Goal: Transaction & Acquisition: Purchase product/service

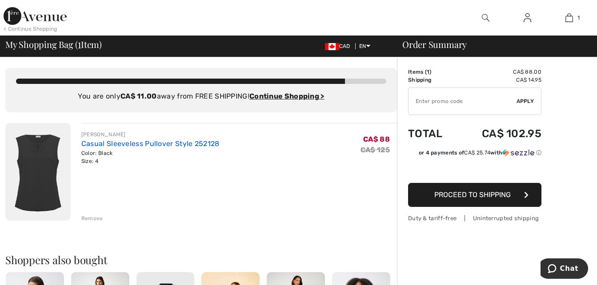
click at [147, 146] on link "Casual Sleeveless Pullover Style 252128" at bounding box center [150, 144] width 138 height 8
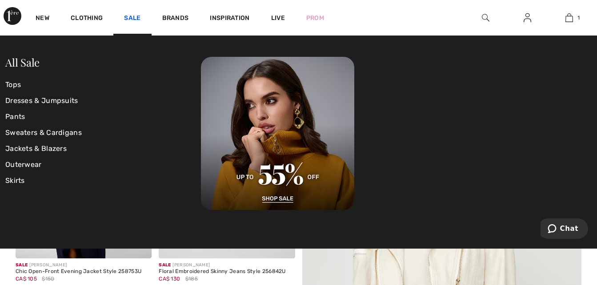
click at [136, 16] on link "Sale" at bounding box center [132, 18] width 16 height 9
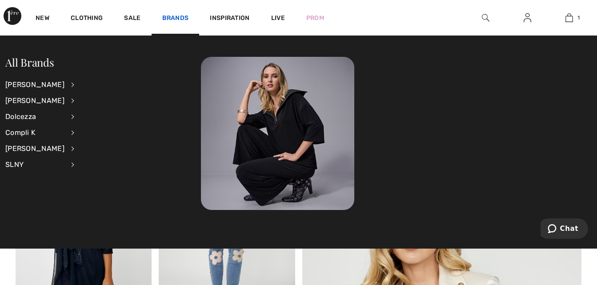
click at [178, 22] on link "Brands" at bounding box center [175, 18] width 27 height 9
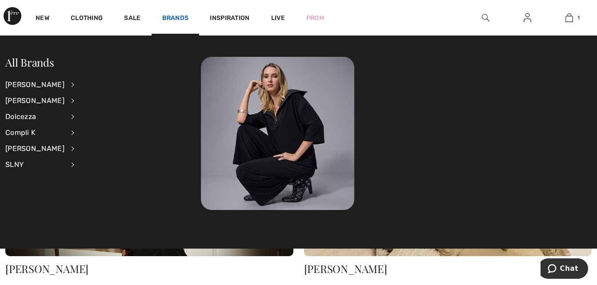
click at [179, 19] on link "Brands" at bounding box center [175, 18] width 27 height 9
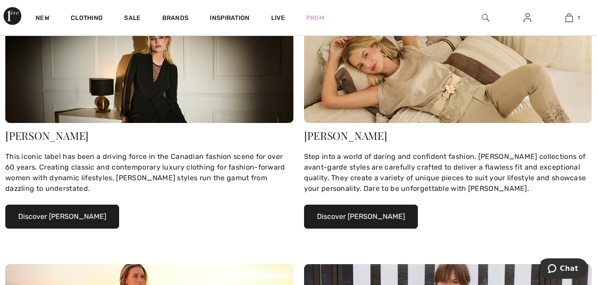
scroll to position [222, 0]
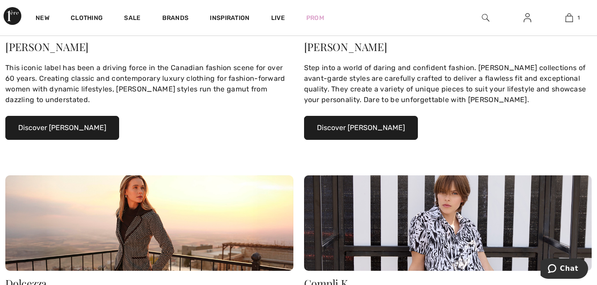
click at [73, 132] on button "Discover [PERSON_NAME]" at bounding box center [62, 128] width 114 height 24
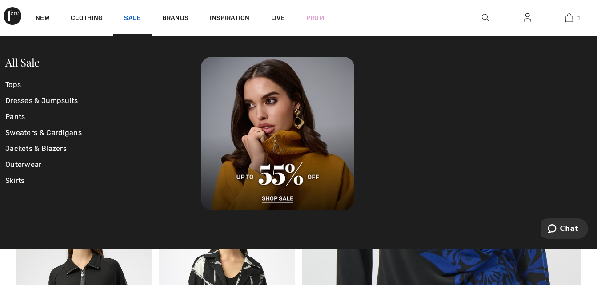
click at [135, 21] on link "Sale" at bounding box center [132, 18] width 16 height 9
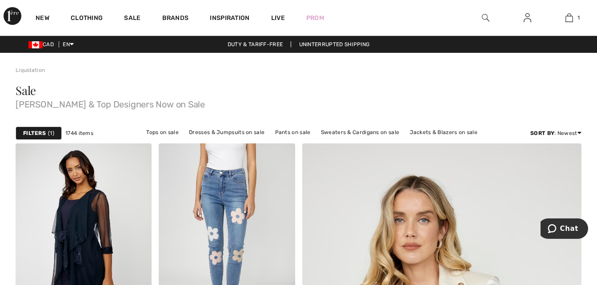
click at [41, 133] on strong "Filters" at bounding box center [34, 133] width 23 height 8
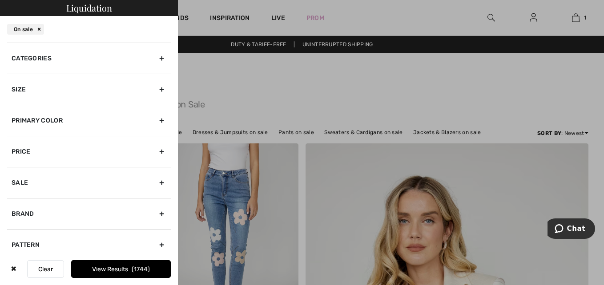
click at [153, 211] on div "Brand" at bounding box center [89, 213] width 164 height 31
click at [50, 236] on label "[PERSON_NAME]" at bounding box center [91, 233] width 159 height 8
click at [18, 236] on input"] "[PERSON_NAME]" at bounding box center [15, 233] width 7 height 7
checkbox input"] "true"
click at [124, 268] on button "View Results 1335" at bounding box center [121, 269] width 100 height 18
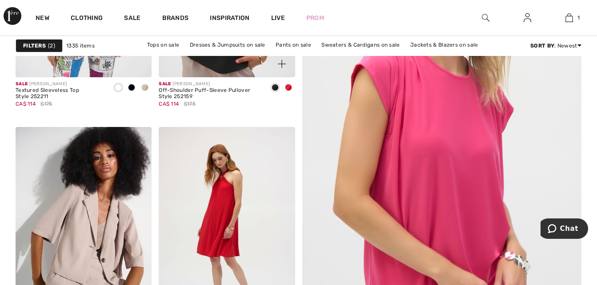
scroll to position [133, 0]
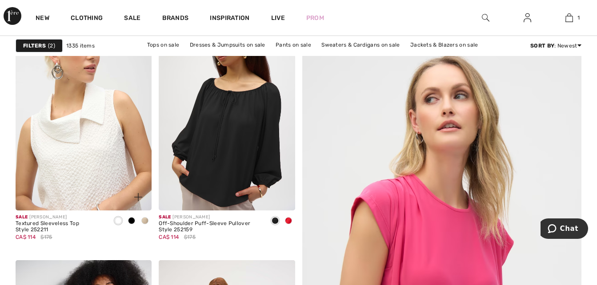
click at [105, 148] on img at bounding box center [84, 109] width 136 height 204
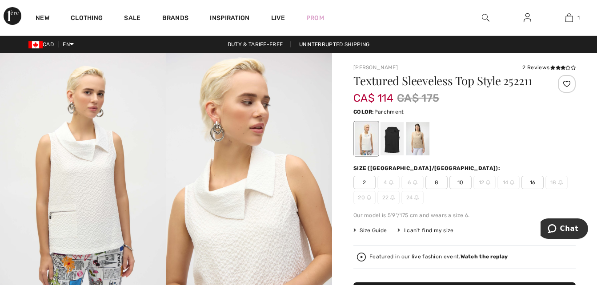
click at [417, 136] on div at bounding box center [417, 138] width 23 height 33
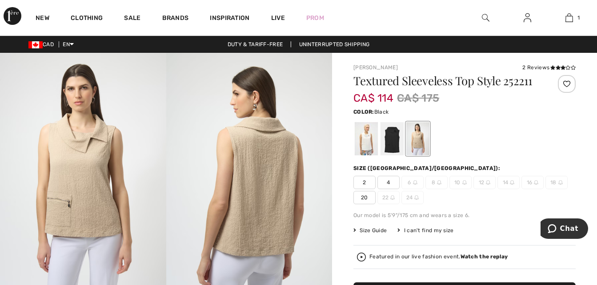
click at [396, 144] on div at bounding box center [391, 138] width 23 height 33
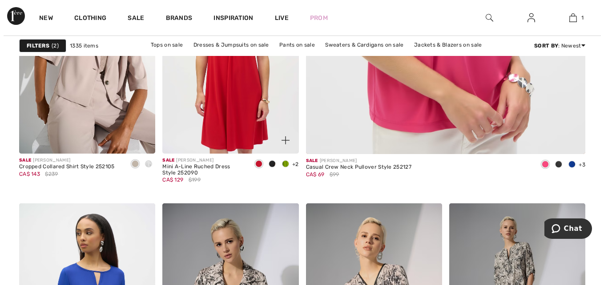
scroll to position [222, 0]
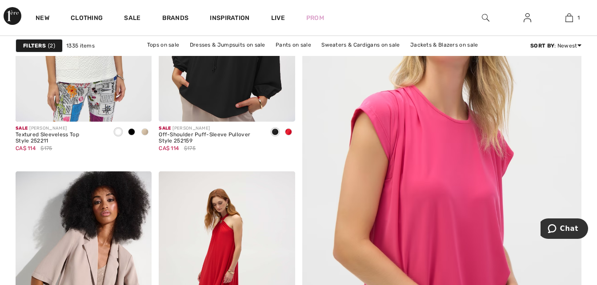
click at [52, 46] on span "2" at bounding box center [51, 46] width 7 height 8
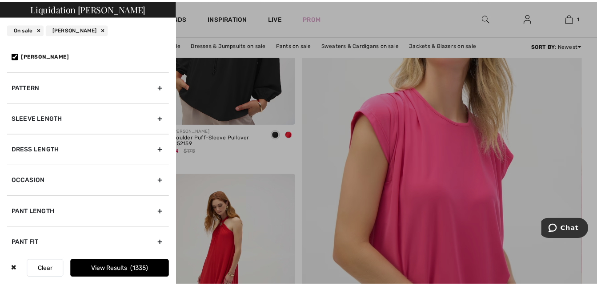
scroll to position [214, 0]
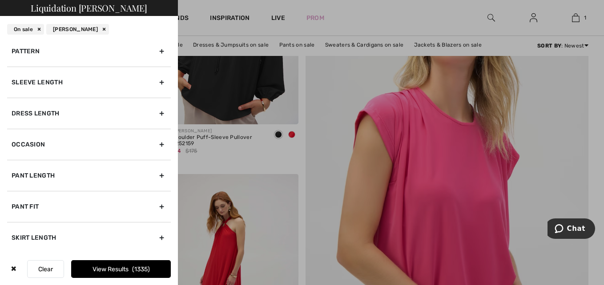
click at [263, 25] on div at bounding box center [302, 142] width 604 height 285
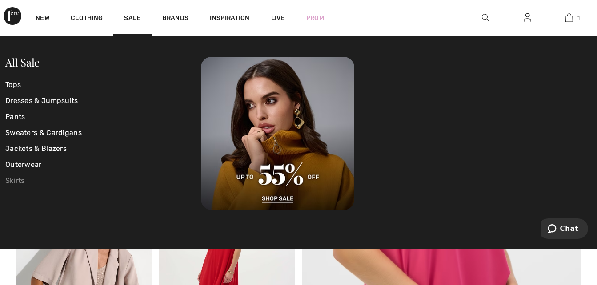
click at [14, 178] on link "Skirts" at bounding box center [103, 181] width 196 height 16
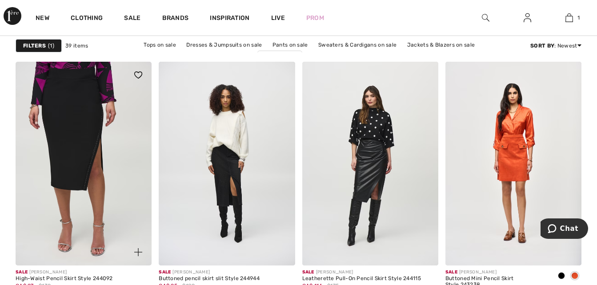
scroll to position [1778, 0]
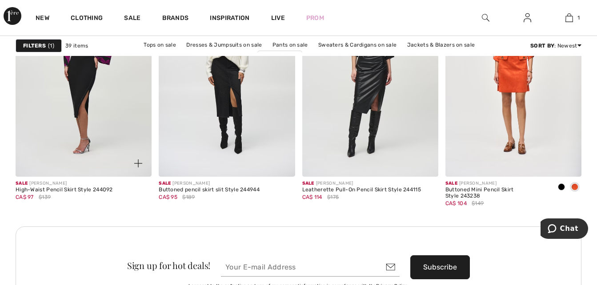
click at [135, 162] on img at bounding box center [138, 164] width 8 height 8
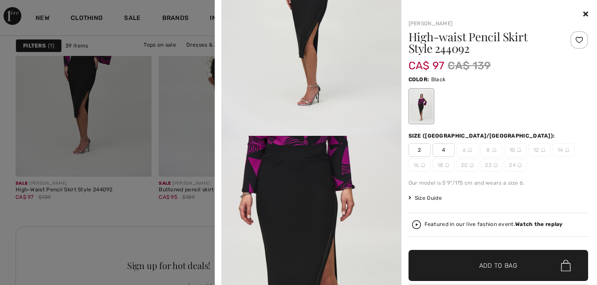
scroll to position [222, 0]
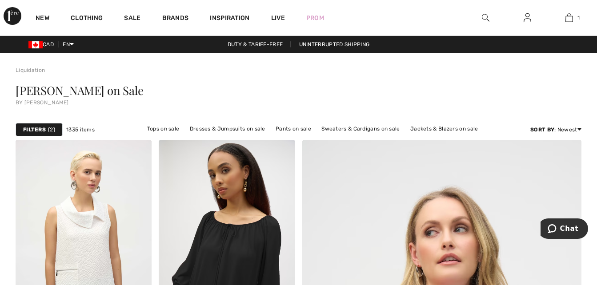
click at [45, 131] on strong "Filters" at bounding box center [34, 130] width 23 height 8
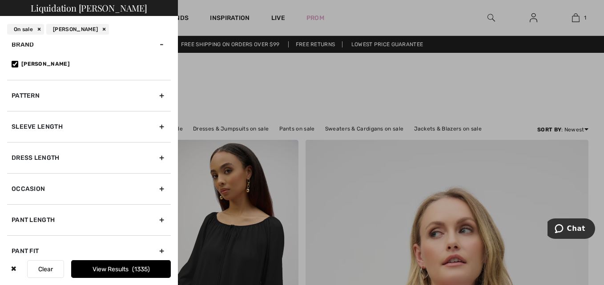
scroll to position [214, 0]
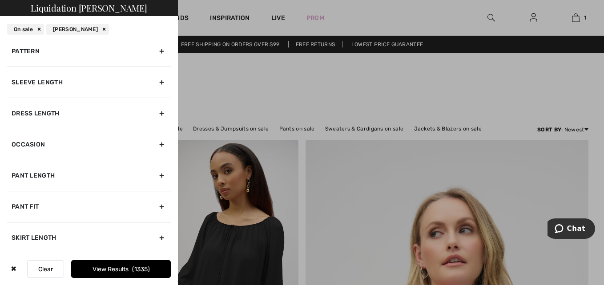
click at [41, 268] on button "Clear" at bounding box center [45, 269] width 37 height 18
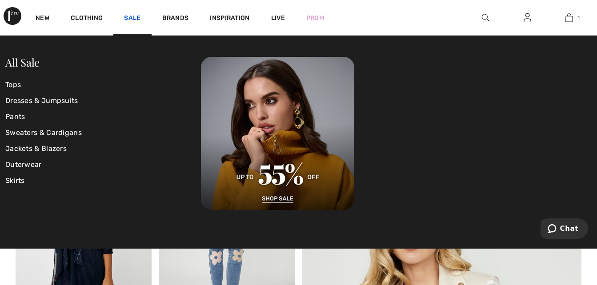
click at [128, 17] on link "Sale" at bounding box center [132, 18] width 16 height 9
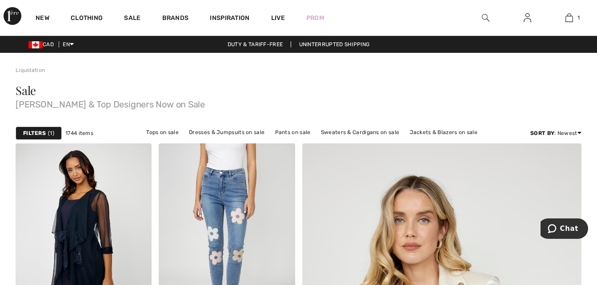
click at [59, 129] on div "Filters 1" at bounding box center [39, 133] width 46 height 13
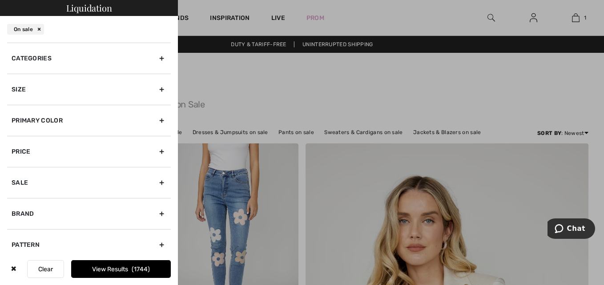
click at [57, 203] on div "Brand" at bounding box center [89, 213] width 164 height 31
click at [46, 233] on label "[PERSON_NAME]" at bounding box center [91, 233] width 159 height 8
click at [18, 233] on input"] "[PERSON_NAME]" at bounding box center [15, 233] width 7 height 7
checkbox input"] "true"
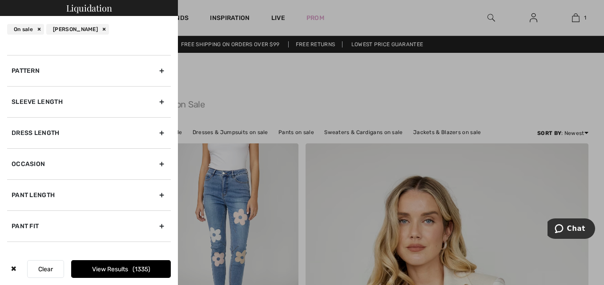
scroll to position [242, 0]
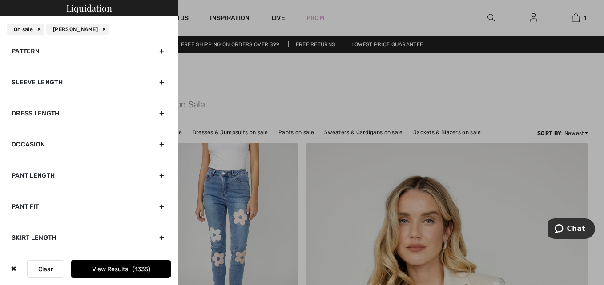
click at [126, 271] on button "View Results 1335" at bounding box center [121, 269] width 100 height 18
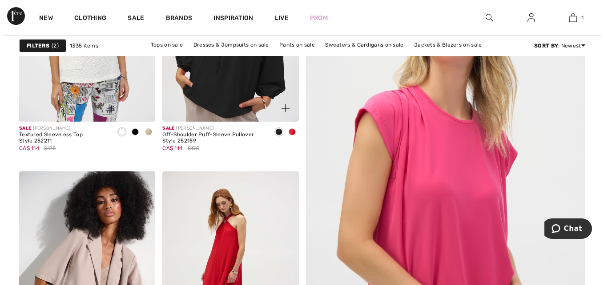
scroll to position [44, 0]
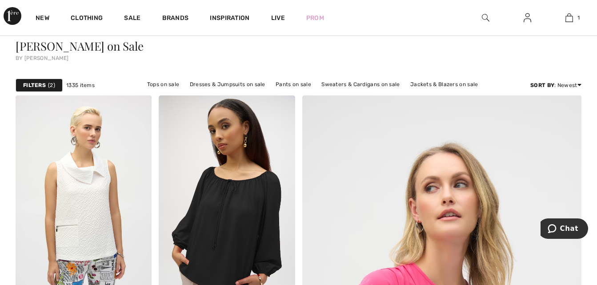
click at [44, 86] on strong "Filters" at bounding box center [34, 85] width 23 height 8
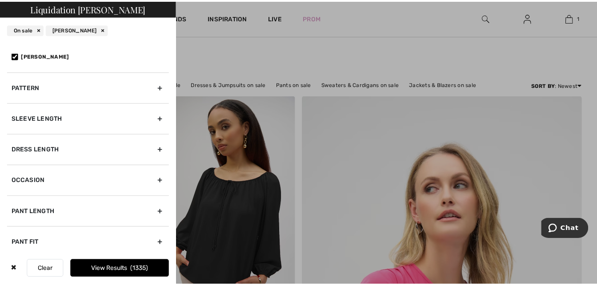
scroll to position [214, 0]
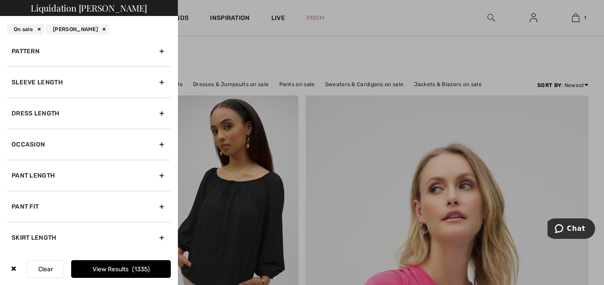
click at [298, 38] on div at bounding box center [302, 142] width 604 height 285
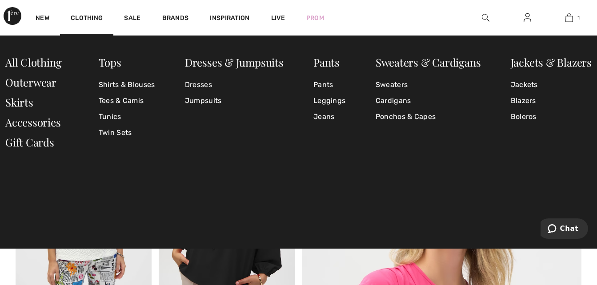
click at [82, 13] on div "Clothing" at bounding box center [86, 18] width 53 height 36
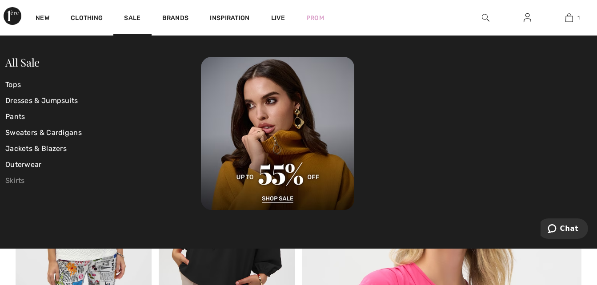
click at [19, 178] on link "Skirts" at bounding box center [103, 181] width 196 height 16
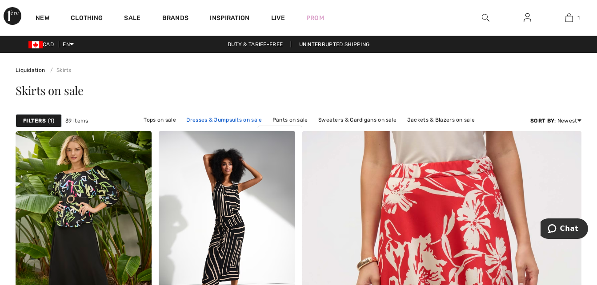
click at [236, 123] on link "Dresses & Jumpsuits on sale" at bounding box center [224, 120] width 84 height 12
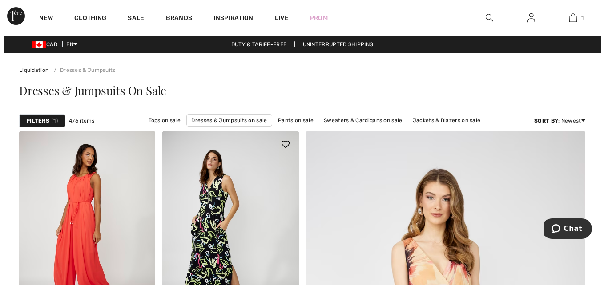
scroll to position [89, 0]
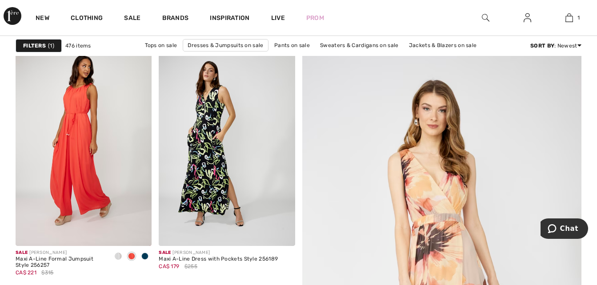
click at [49, 47] on span "1" at bounding box center [51, 46] width 6 height 8
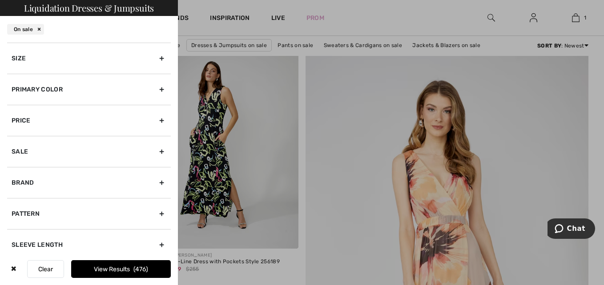
click at [156, 61] on div "Size" at bounding box center [89, 58] width 164 height 31
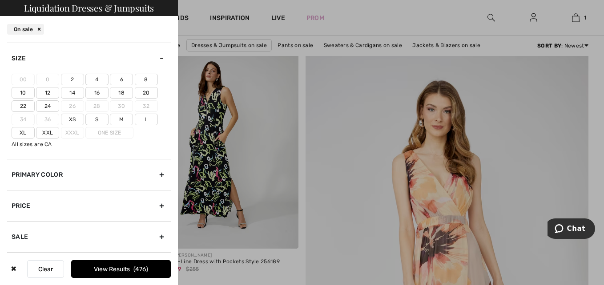
click at [97, 81] on label "4" at bounding box center [96, 80] width 23 height 12
click at [0, 0] on input"] "4" at bounding box center [0, 0] width 0 height 0
click at [121, 269] on button "View Results 231" at bounding box center [121, 269] width 100 height 18
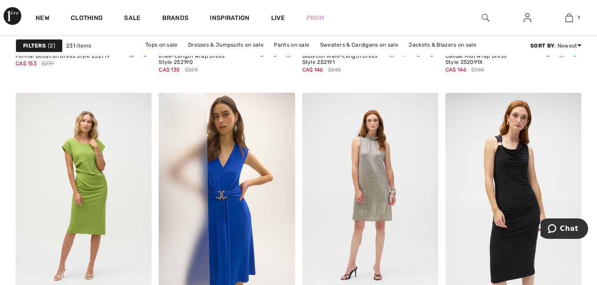
scroll to position [889, 0]
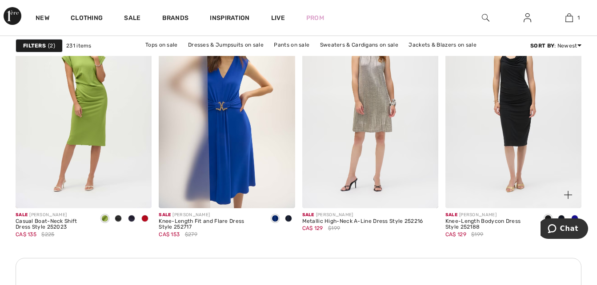
click at [565, 192] on img at bounding box center [568, 195] width 8 height 8
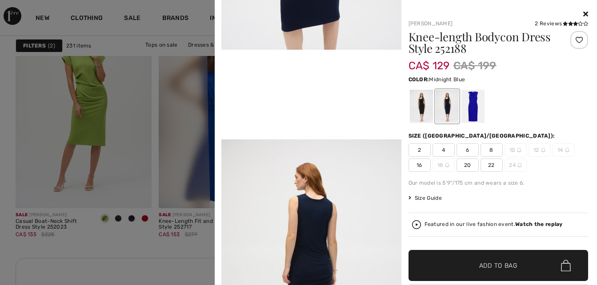
scroll to position [578, 0]
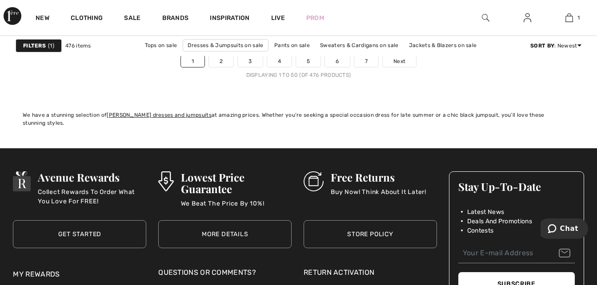
scroll to position [3891, 0]
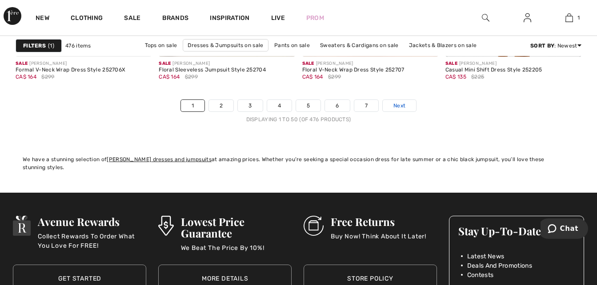
click at [402, 105] on span "Next" at bounding box center [399, 106] width 12 height 8
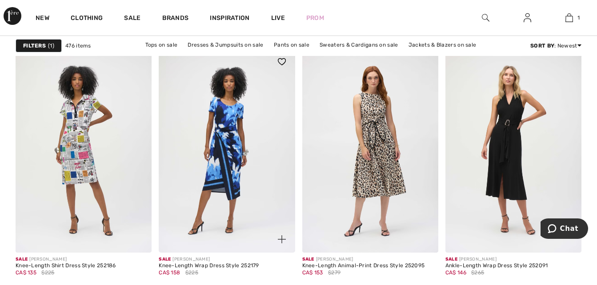
scroll to position [933, 0]
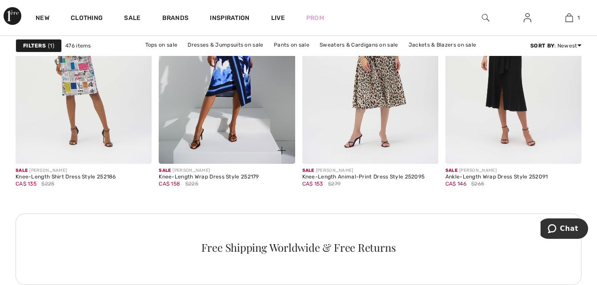
click at [284, 151] on img at bounding box center [282, 151] width 8 height 8
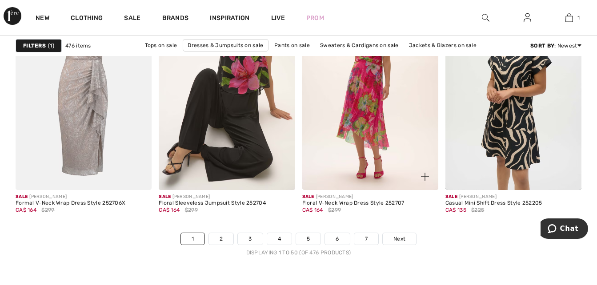
scroll to position [3802, 0]
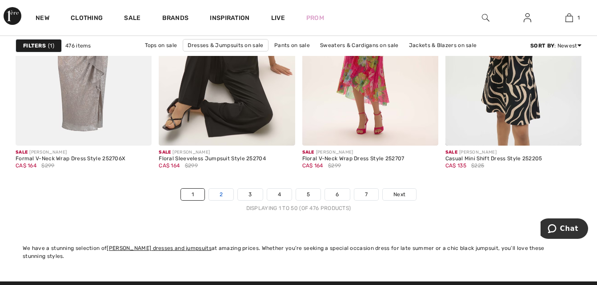
click at [216, 193] on link "2" at bounding box center [221, 195] width 24 height 12
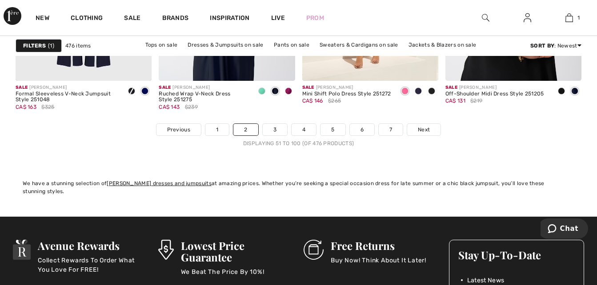
scroll to position [3912, 0]
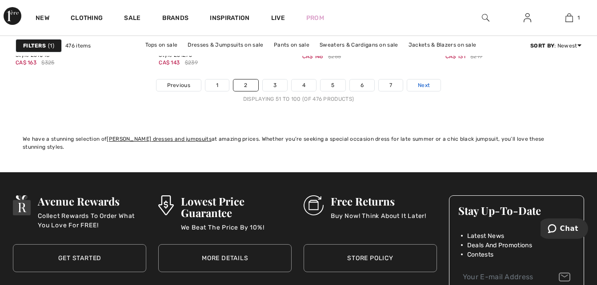
click at [429, 84] on span "Next" at bounding box center [424, 85] width 12 height 8
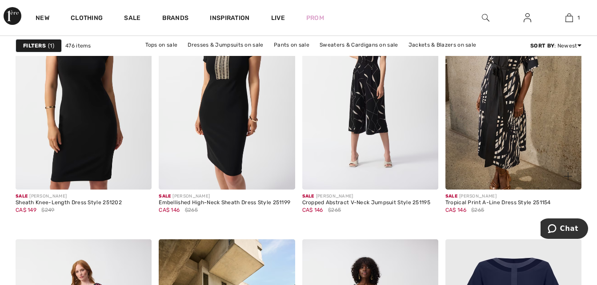
scroll to position [1556, 0]
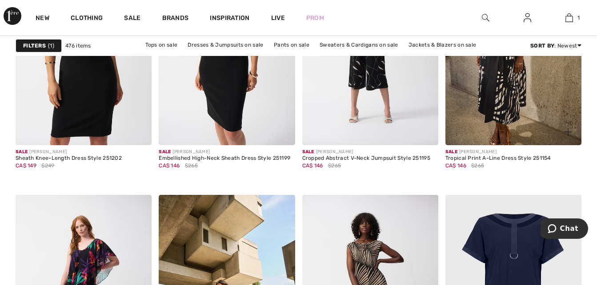
click at [499, 104] on img at bounding box center [513, 43] width 136 height 204
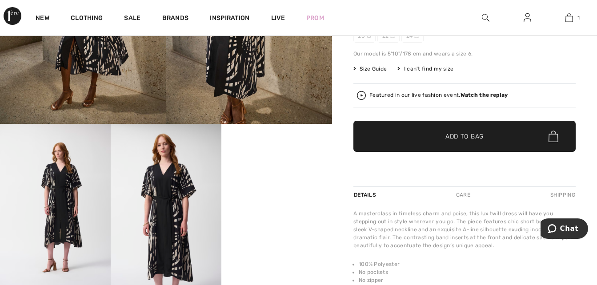
scroll to position [222, 0]
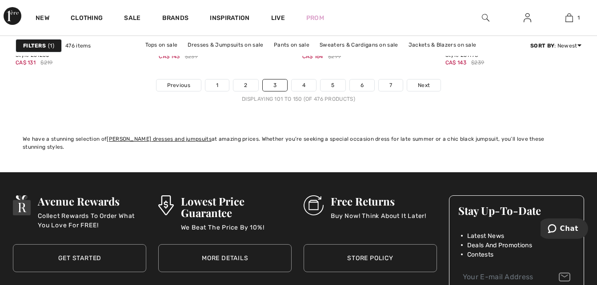
scroll to position [3867, 0]
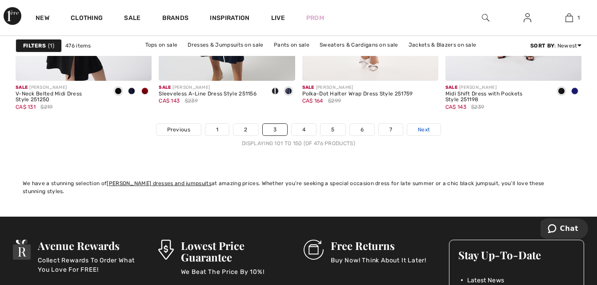
click at [417, 130] on link "Next" at bounding box center [423, 130] width 33 height 12
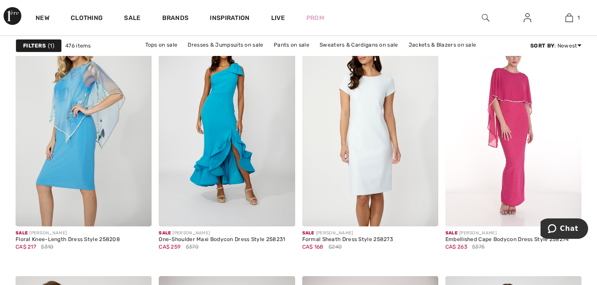
scroll to position [3378, 0]
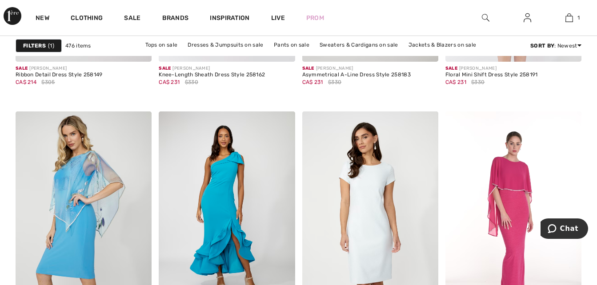
click at [48, 45] on span "1" at bounding box center [51, 46] width 6 height 8
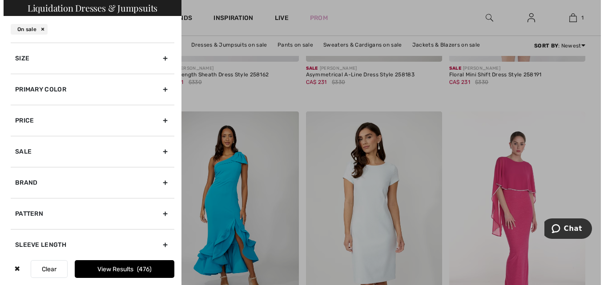
scroll to position [3408, 0]
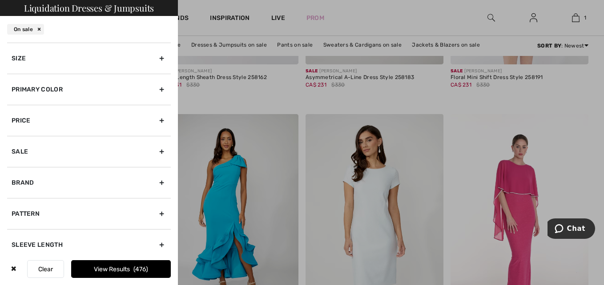
click at [199, 26] on div at bounding box center [302, 142] width 604 height 285
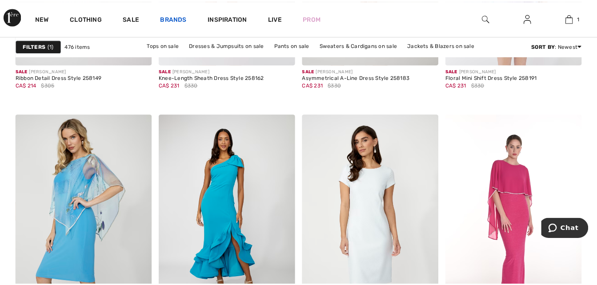
scroll to position [3378, 0]
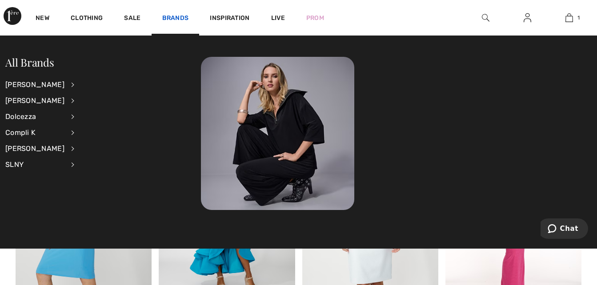
click at [172, 18] on link "Brands" at bounding box center [175, 18] width 27 height 9
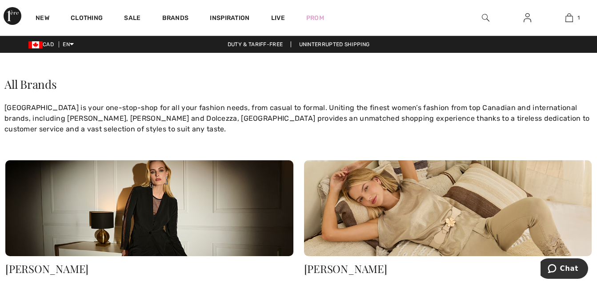
scroll to position [178, 0]
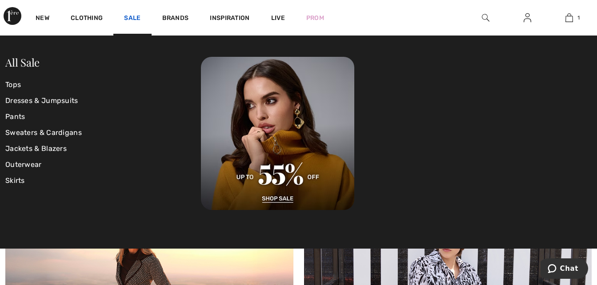
click at [135, 21] on link "Sale" at bounding box center [132, 18] width 16 height 9
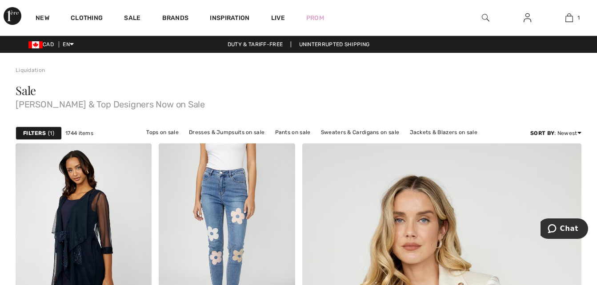
click at [46, 136] on div "Filters 1" at bounding box center [39, 133] width 46 height 13
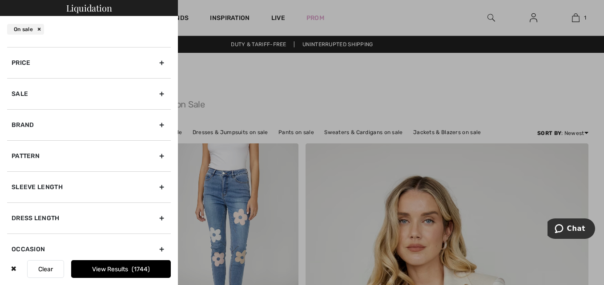
scroll to position [89, 0]
click at [157, 126] on div "Brand" at bounding box center [89, 124] width 164 height 31
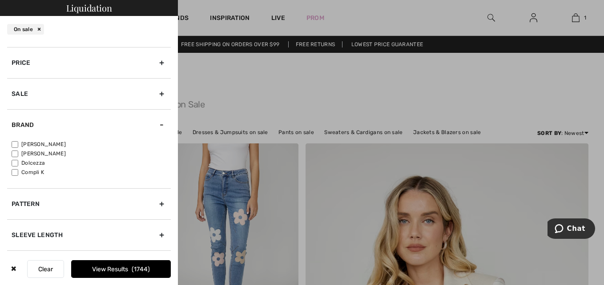
click at [53, 143] on label "[PERSON_NAME]" at bounding box center [91, 144] width 159 height 8
click at [18, 143] on input"] "[PERSON_NAME]" at bounding box center [15, 144] width 7 height 7
checkbox input"] "true"
click at [136, 271] on span "1335" at bounding box center [141, 270] width 18 height 8
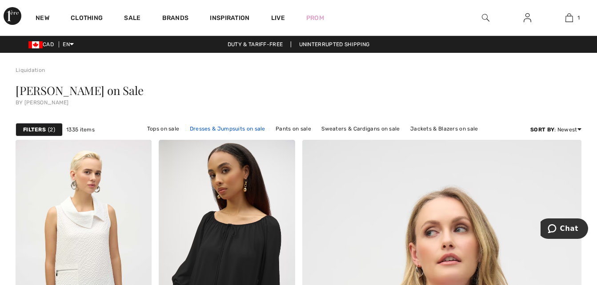
click at [255, 127] on link "Dresses & Jumpsuits on sale" at bounding box center [227, 129] width 84 height 12
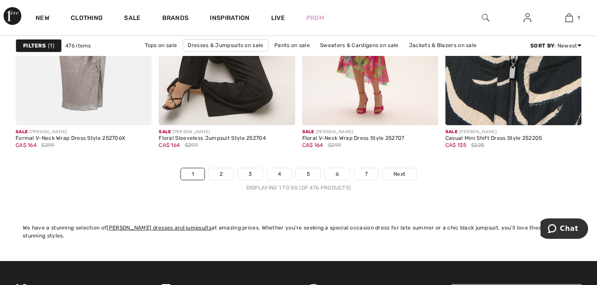
scroll to position [3867, 0]
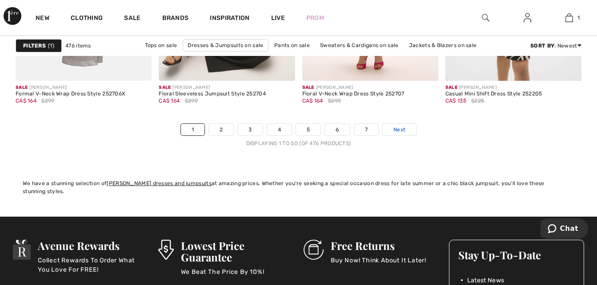
click at [395, 130] on span "Next" at bounding box center [399, 130] width 12 height 8
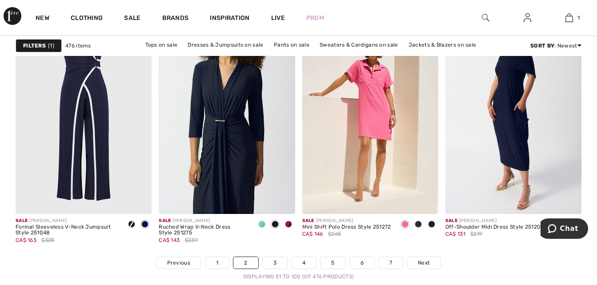
scroll to position [3912, 0]
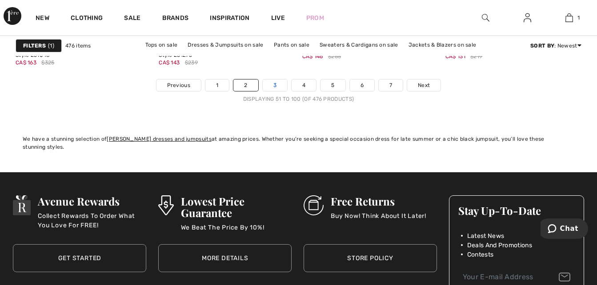
click at [269, 86] on link "3" at bounding box center [275, 86] width 24 height 12
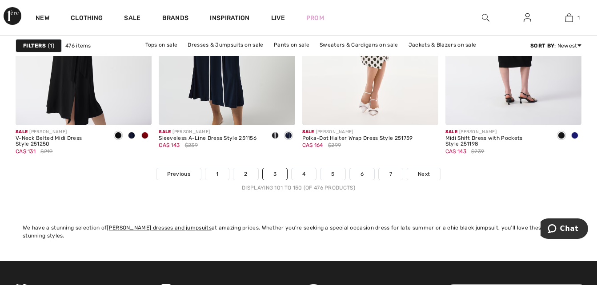
scroll to position [3912, 0]
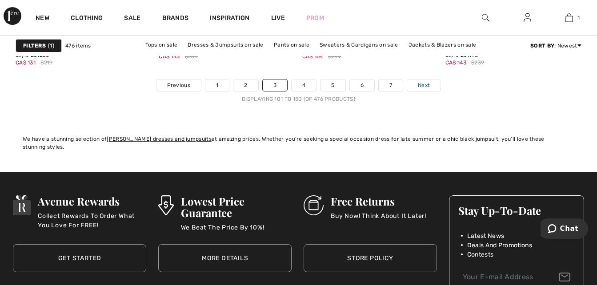
click at [422, 87] on span "Next" at bounding box center [424, 85] width 12 height 8
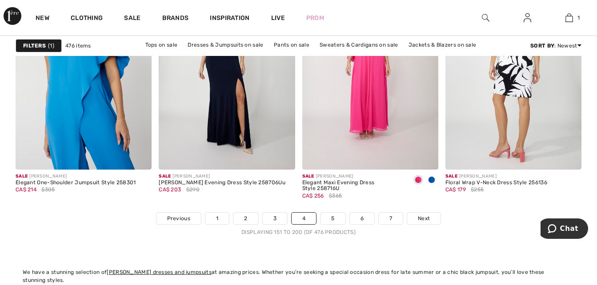
scroll to position [3867, 0]
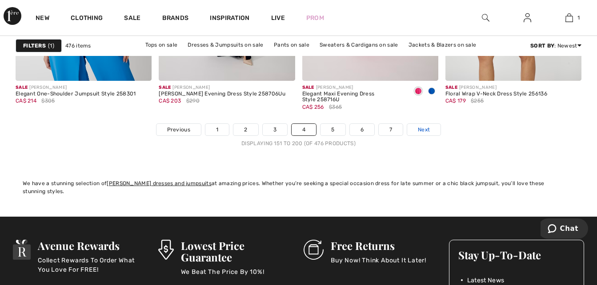
click at [415, 131] on link "Next" at bounding box center [423, 130] width 33 height 12
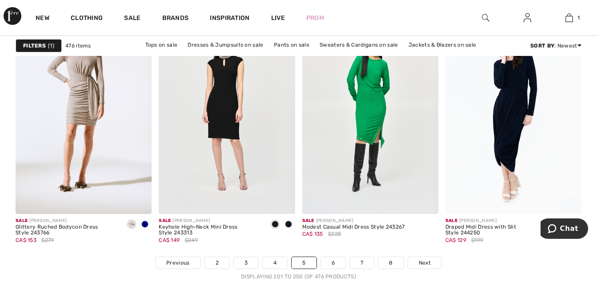
scroll to position [3823, 0]
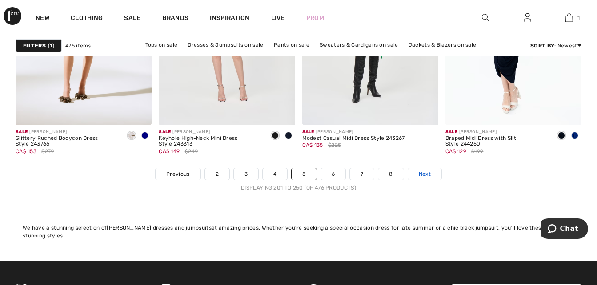
click at [421, 175] on span "Next" at bounding box center [425, 174] width 12 height 8
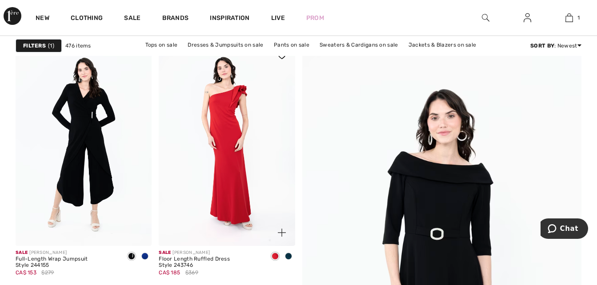
click at [288, 256] on span at bounding box center [288, 256] width 7 height 7
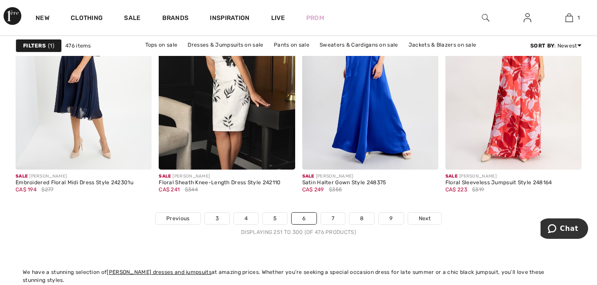
scroll to position [3734, 0]
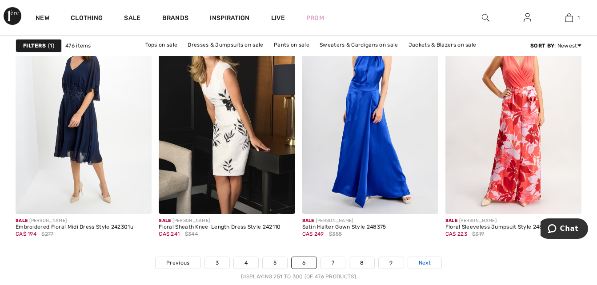
click at [418, 262] on link "Next" at bounding box center [424, 263] width 33 height 12
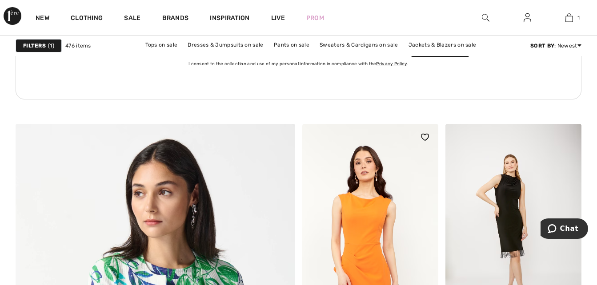
scroll to position [2089, 0]
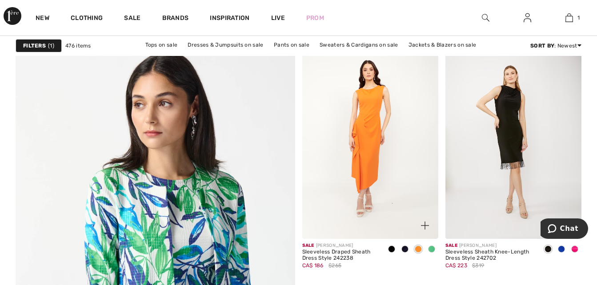
click at [392, 248] on span at bounding box center [391, 249] width 7 height 7
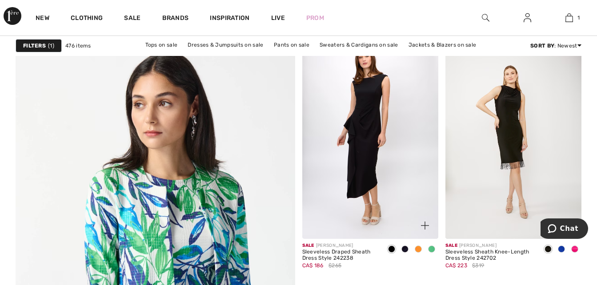
click at [404, 250] on span at bounding box center [404, 249] width 7 height 7
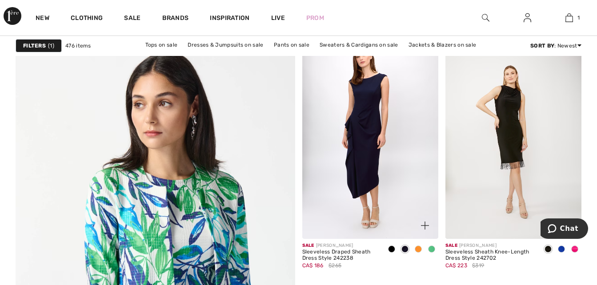
click at [417, 248] on span at bounding box center [418, 249] width 7 height 7
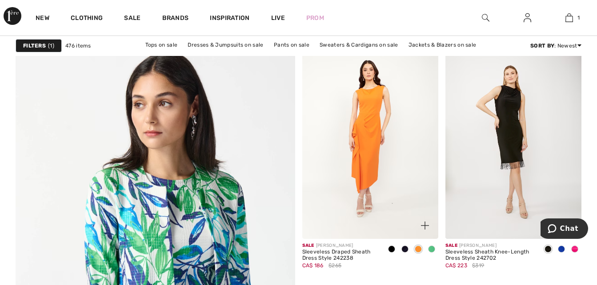
click at [436, 246] on div at bounding box center [431, 250] width 13 height 15
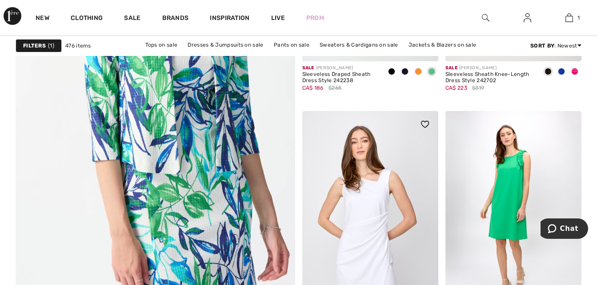
scroll to position [2400, 0]
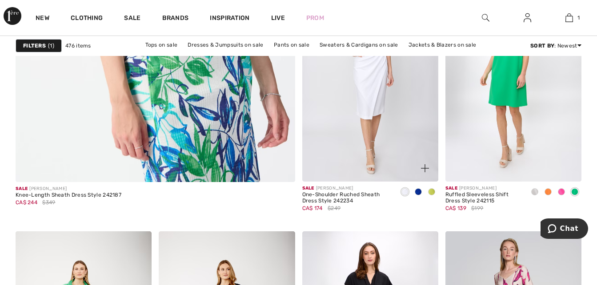
click at [427, 171] on img at bounding box center [425, 168] width 8 height 8
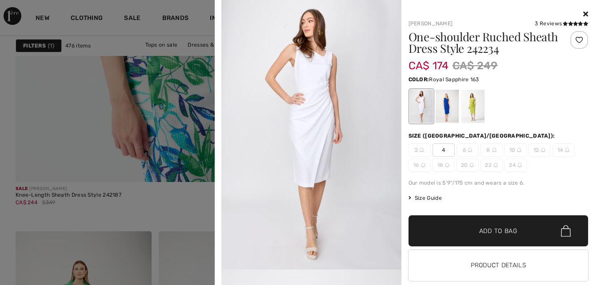
click at [441, 109] on div at bounding box center [446, 106] width 23 height 33
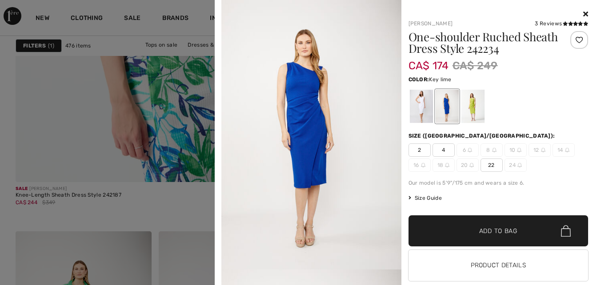
click at [467, 109] on div at bounding box center [472, 106] width 23 height 33
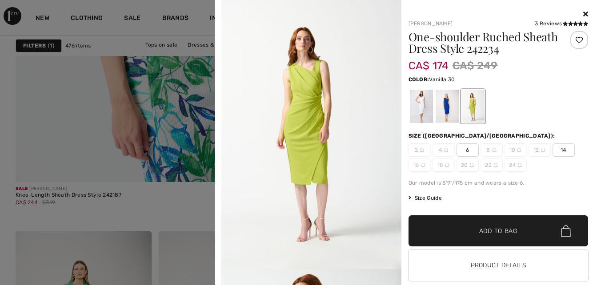
click at [413, 110] on div at bounding box center [420, 106] width 23 height 33
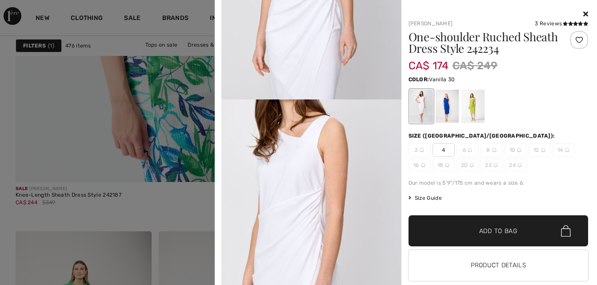
scroll to position [845, 0]
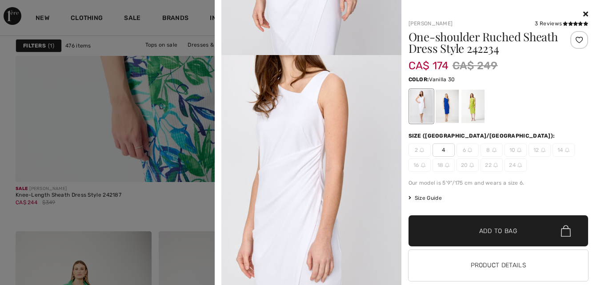
click at [428, 198] on span "Size Guide" at bounding box center [424, 198] width 33 height 8
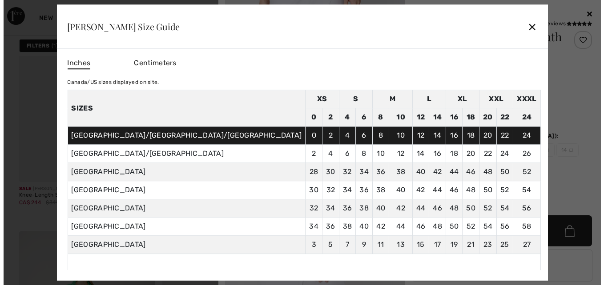
scroll to position [2419, 0]
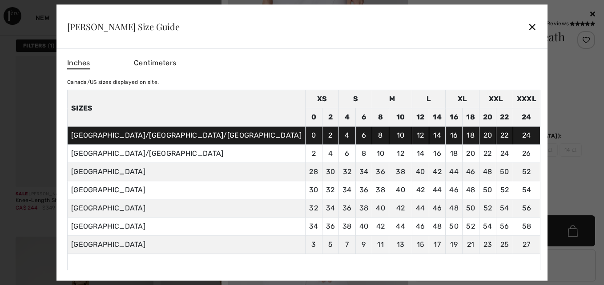
click at [527, 25] on div "✕" at bounding box center [531, 26] width 9 height 19
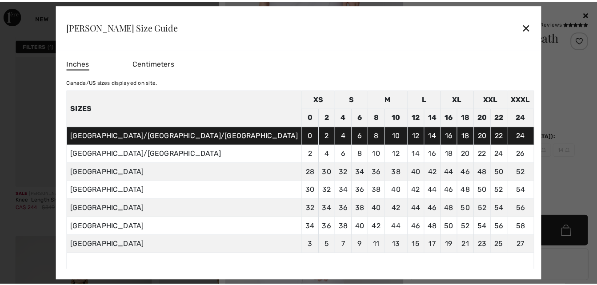
scroll to position [2400, 0]
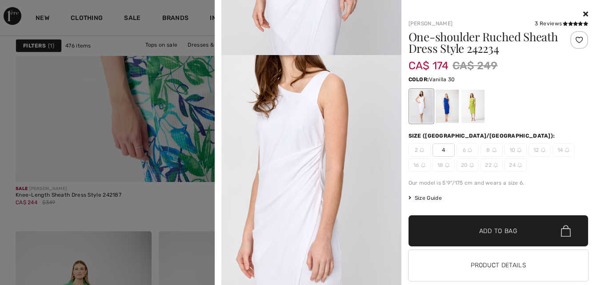
click at [424, 200] on span "Size Guide" at bounding box center [424, 198] width 33 height 8
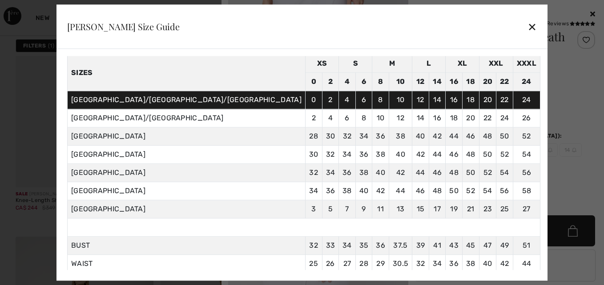
scroll to position [80, 0]
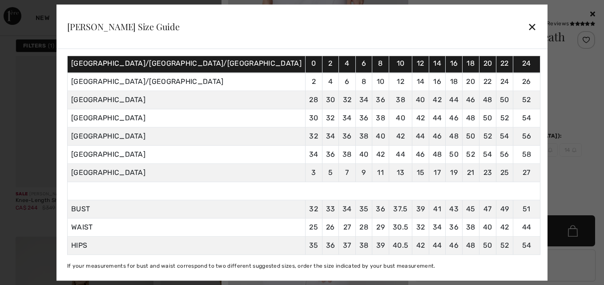
click at [527, 24] on div "✕" at bounding box center [531, 26] width 9 height 19
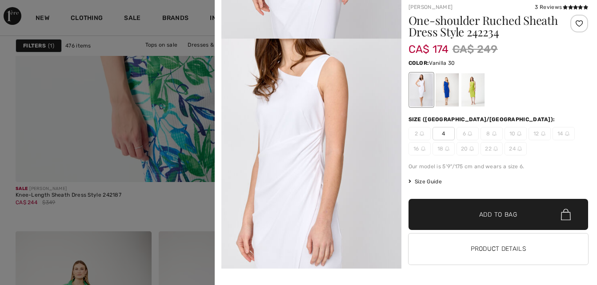
scroll to position [800, 0]
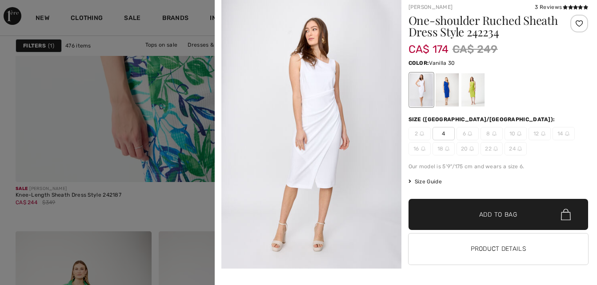
scroll to position [1416, 0]
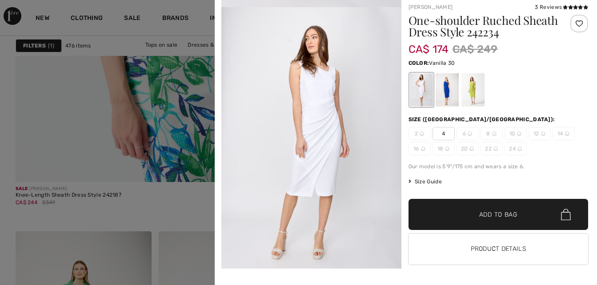
click at [483, 208] on span "✔ Added to Bag Add to Bag" at bounding box center [498, 214] width 180 height 31
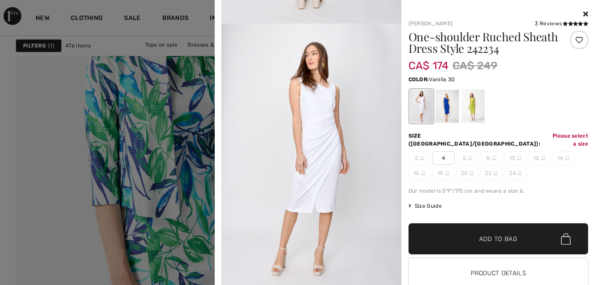
scroll to position [2178, 0]
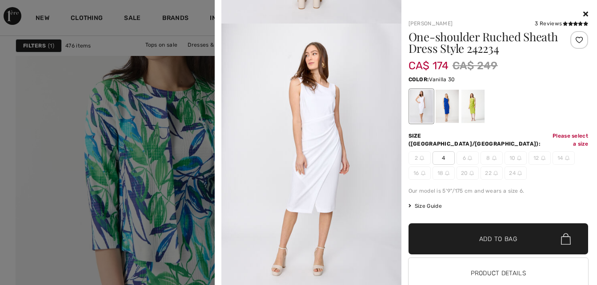
click at [583, 13] on icon at bounding box center [585, 13] width 5 height 7
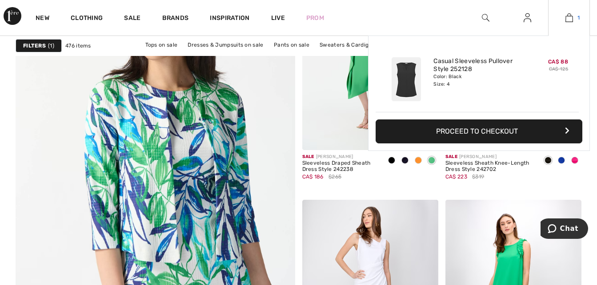
click at [570, 18] on img at bounding box center [569, 17] width 8 height 11
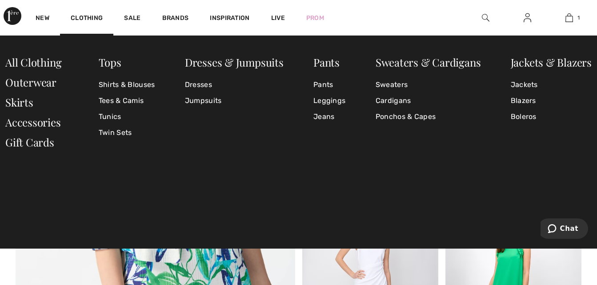
scroll to position [2311, 0]
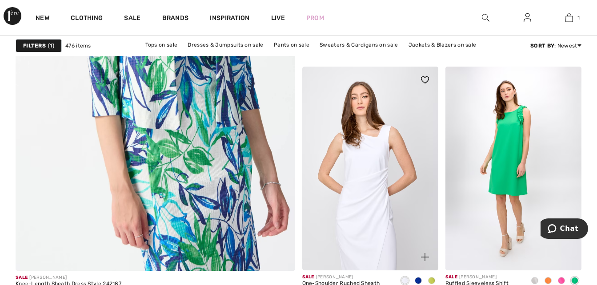
click at [398, 220] on img at bounding box center [370, 169] width 136 height 204
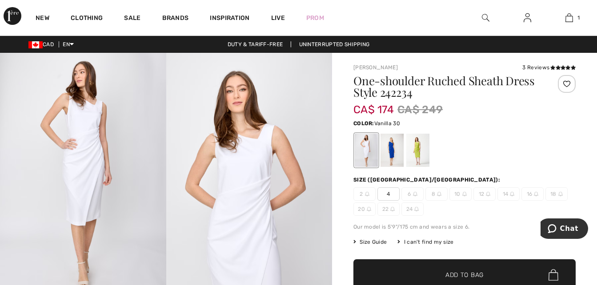
click at [389, 196] on span "4" at bounding box center [388, 194] width 22 height 13
click at [459, 267] on span "✔ Added to Bag Add to Bag" at bounding box center [464, 275] width 222 height 31
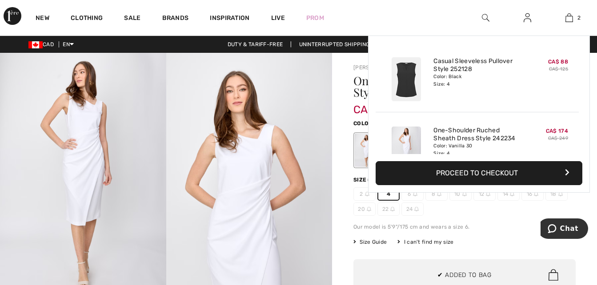
scroll to position [28, 0]
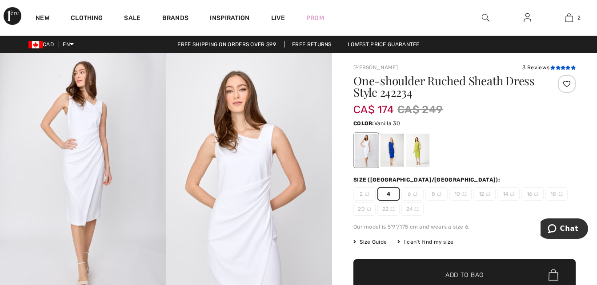
click at [563, 66] on icon at bounding box center [563, 67] width 5 height 4
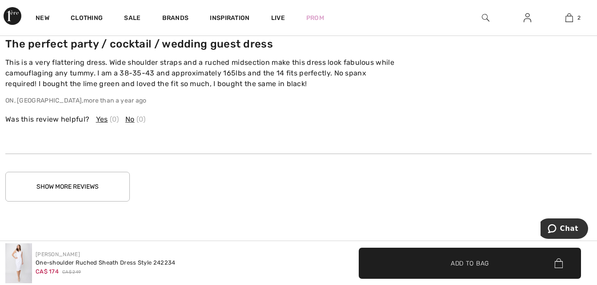
scroll to position [1338, 0]
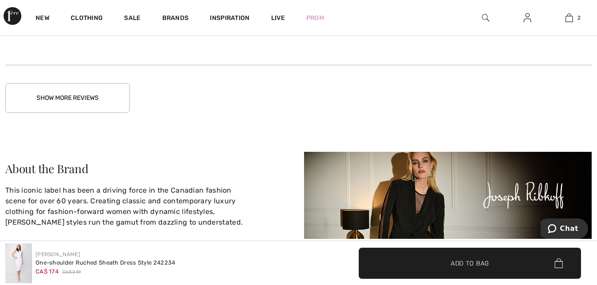
click at [101, 102] on button "Show More Reviews" at bounding box center [67, 98] width 124 height 30
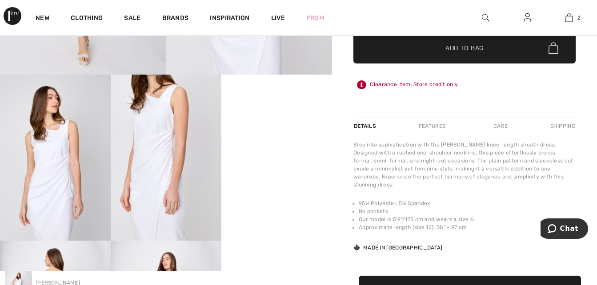
scroll to position [0, 0]
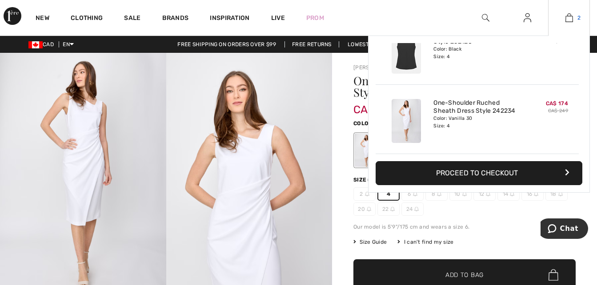
click at [569, 20] on img at bounding box center [569, 17] width 8 height 11
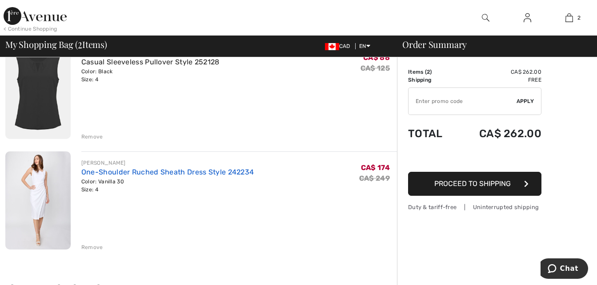
scroll to position [44, 0]
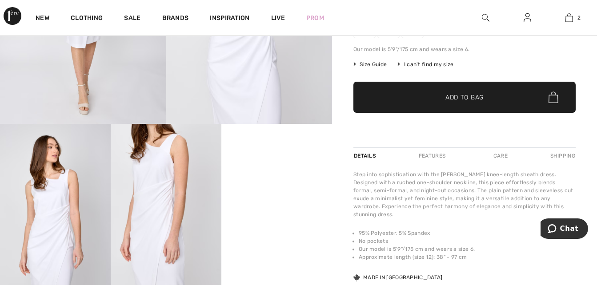
scroll to position [356, 0]
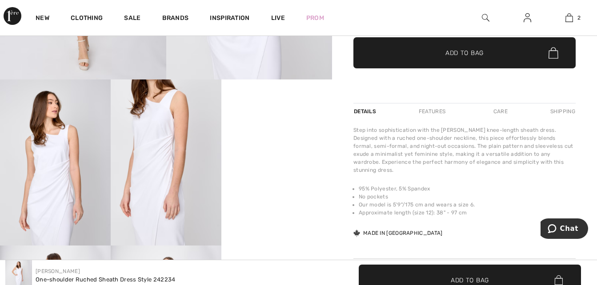
scroll to position [445, 0]
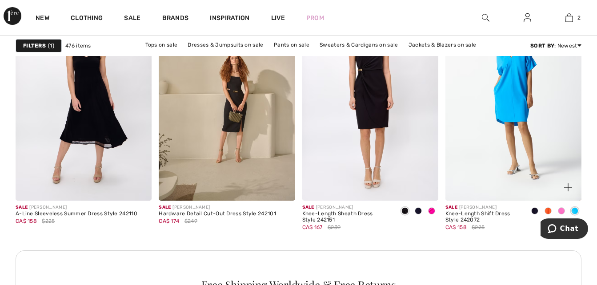
scroll to position [2845, 0]
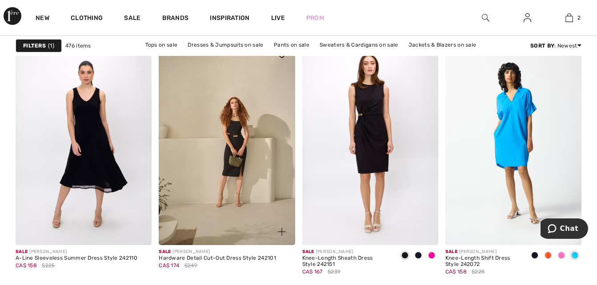
click at [261, 210] on div at bounding box center [276, 226] width 37 height 37
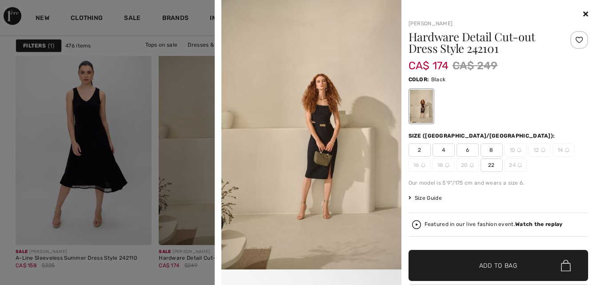
scroll to position [51, 0]
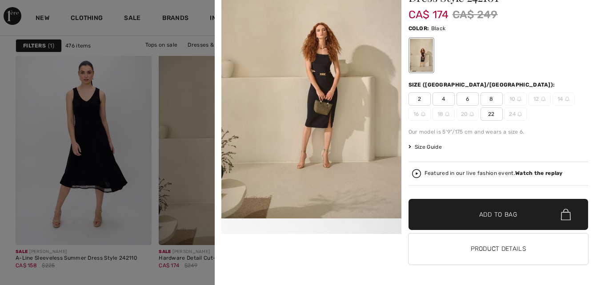
click at [288, 137] on img at bounding box center [311, 84] width 180 height 270
click at [323, 110] on img at bounding box center [311, 84] width 180 height 270
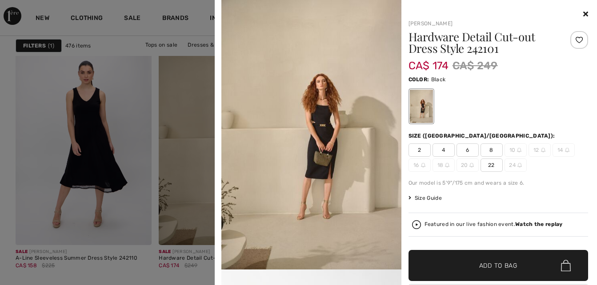
click at [336, 138] on img at bounding box center [311, 135] width 180 height 270
click at [333, 181] on img at bounding box center [311, 135] width 180 height 270
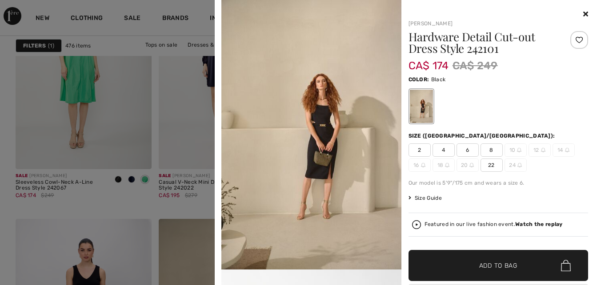
scroll to position [2711, 0]
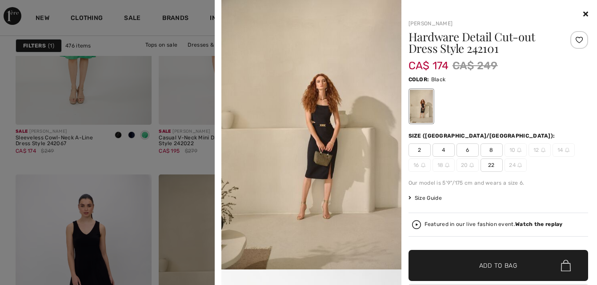
click at [530, 224] on strong "Watch the replay" at bounding box center [539, 224] width 48 height 6
click at [414, 225] on img at bounding box center [416, 224] width 9 height 9
click at [414, 223] on img at bounding box center [416, 224] width 9 height 9
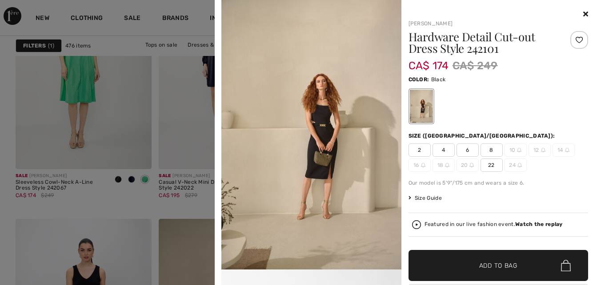
click at [583, 13] on icon at bounding box center [585, 13] width 5 height 7
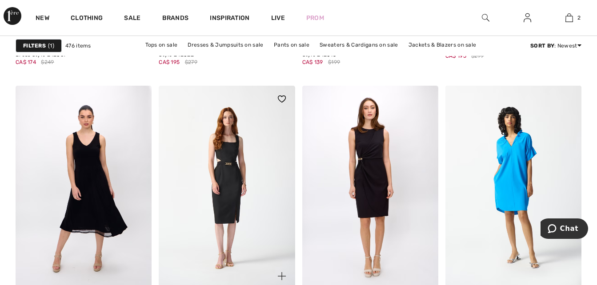
scroll to position [2845, 0]
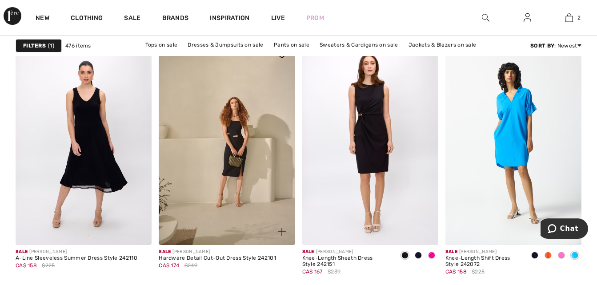
click at [280, 232] on img at bounding box center [282, 232] width 8 height 8
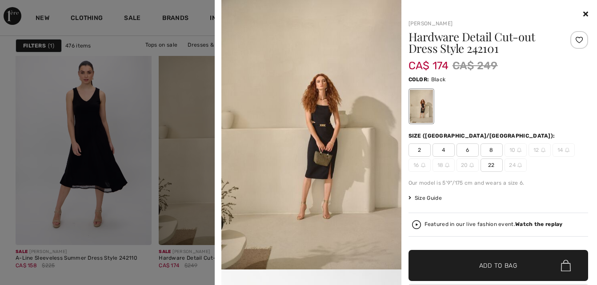
click at [536, 224] on strong "Watch the replay" at bounding box center [539, 224] width 48 height 6
click at [413, 226] on img at bounding box center [416, 224] width 9 height 9
click at [323, 153] on img at bounding box center [311, 135] width 180 height 270
click at [331, 165] on img at bounding box center [311, 135] width 180 height 270
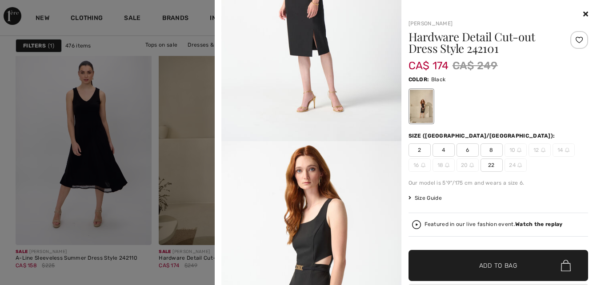
scroll to position [756, 0]
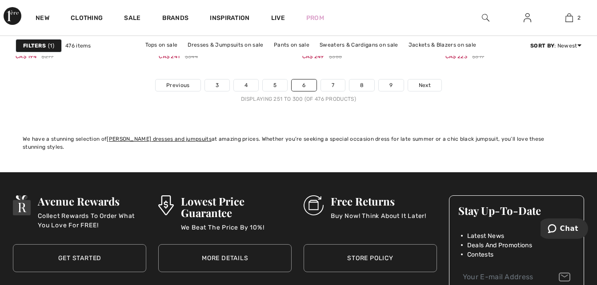
scroll to position [3867, 0]
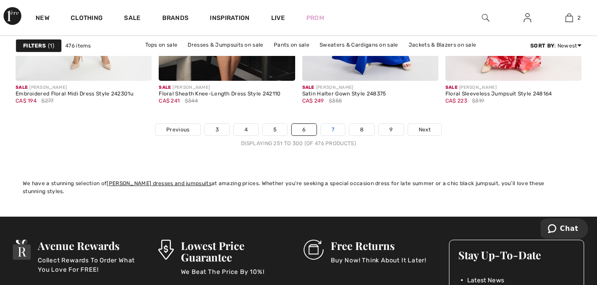
click at [332, 128] on link "7" at bounding box center [333, 130] width 24 height 12
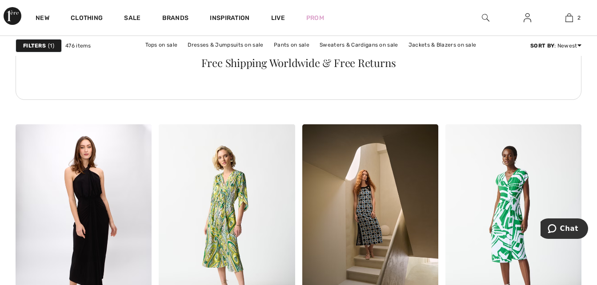
scroll to position [3200, 0]
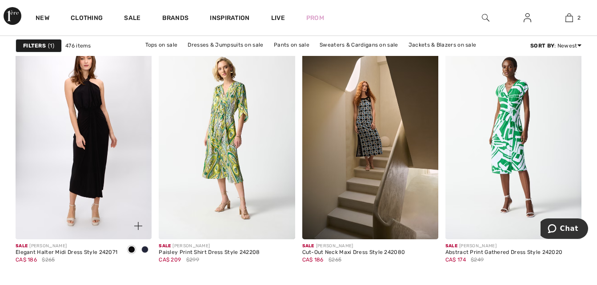
click at [140, 230] on span at bounding box center [138, 226] width 18 height 18
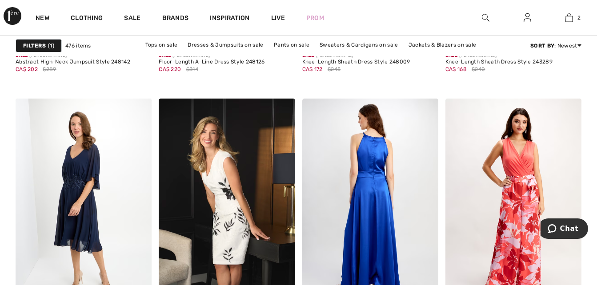
scroll to position [3867, 0]
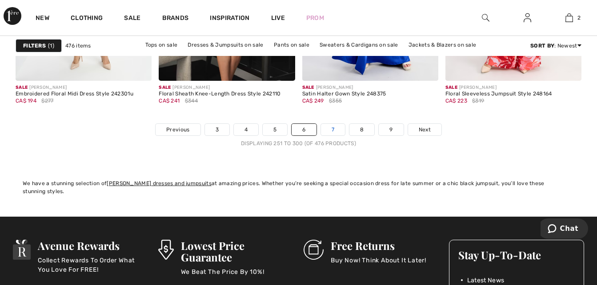
click at [333, 132] on link "7" at bounding box center [333, 130] width 24 height 12
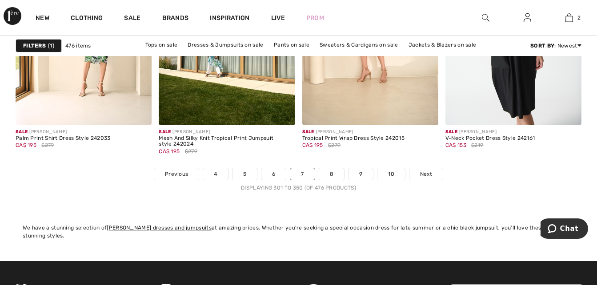
scroll to position [3867, 0]
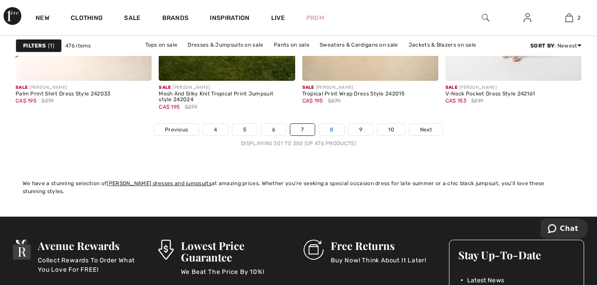
click at [338, 132] on link "8" at bounding box center [331, 130] width 25 height 12
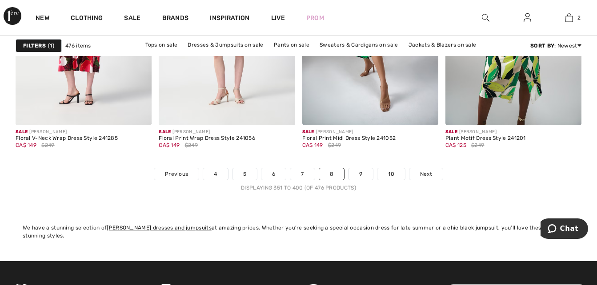
scroll to position [3867, 0]
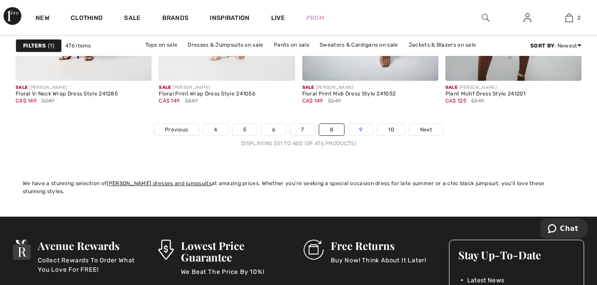
click at [351, 134] on link "9" at bounding box center [360, 130] width 24 height 12
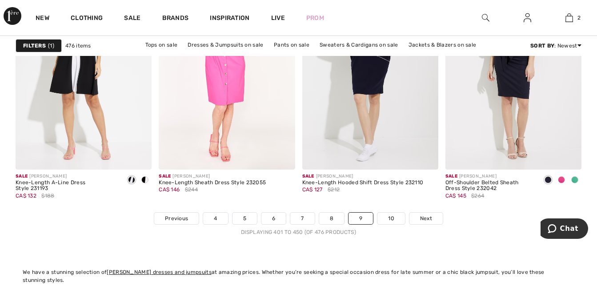
scroll to position [3823, 0]
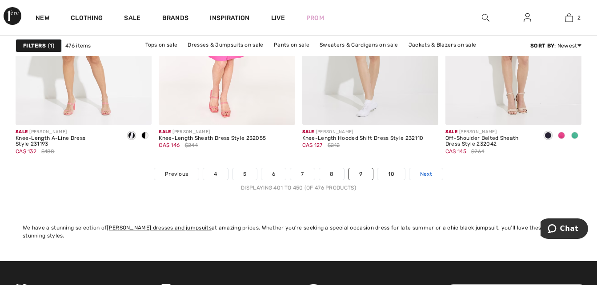
click at [422, 178] on link "Next" at bounding box center [425, 174] width 33 height 12
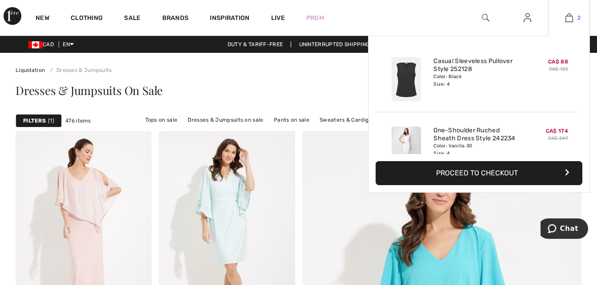
click at [569, 16] on img at bounding box center [569, 17] width 8 height 11
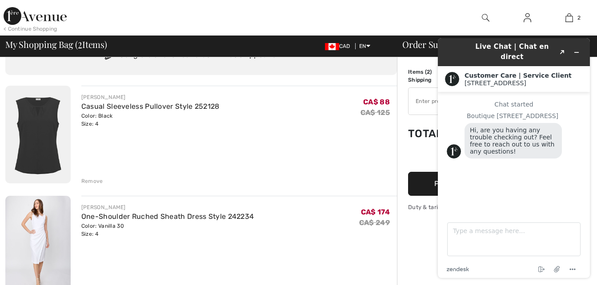
click at [382, 137] on div "[PERSON_NAME] Casual Sleeveless Pullover Style 252128 Color: Black Size: 4 Fina…" at bounding box center [239, 136] width 316 height 100
click at [575, 49] on icon "Minimize widget" at bounding box center [576, 52] width 6 height 6
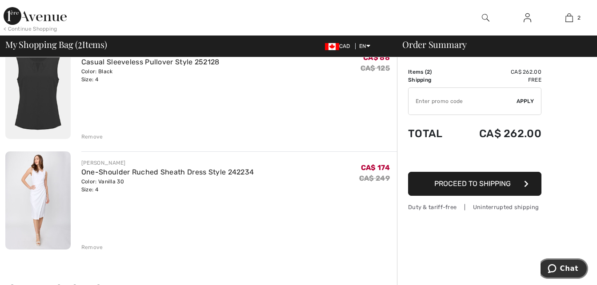
scroll to position [44, 0]
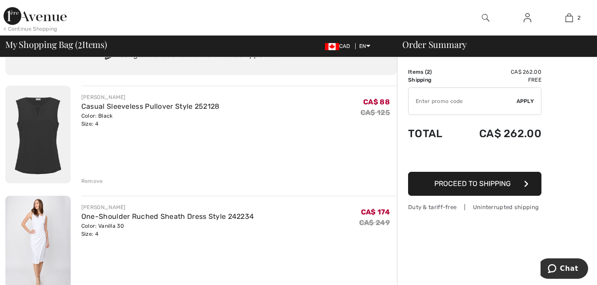
click at [457, 186] on span "Proceed to Shipping" at bounding box center [472, 184] width 76 height 8
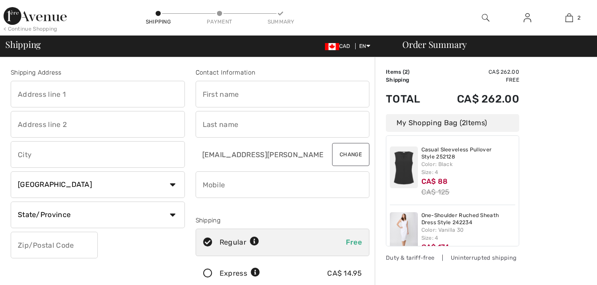
checkbox input "true"
click at [57, 96] on input "text" at bounding box center [98, 94] width 174 height 27
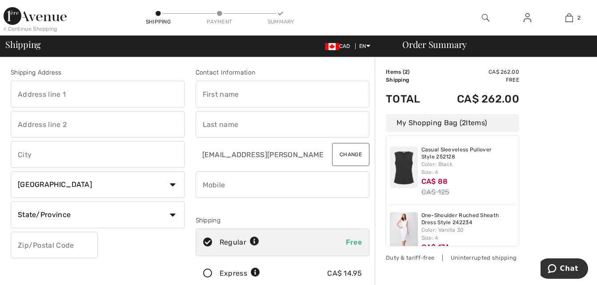
type input "138 Swanwick Avenue"
type input "[GEOGRAPHIC_DATA]"
select select "ON"
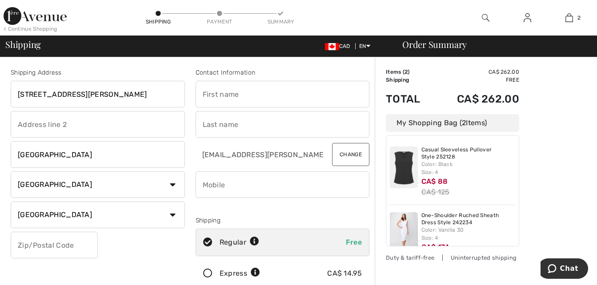
type input "M4E2A3"
type input "[PERSON_NAME]"
type input "4163713182"
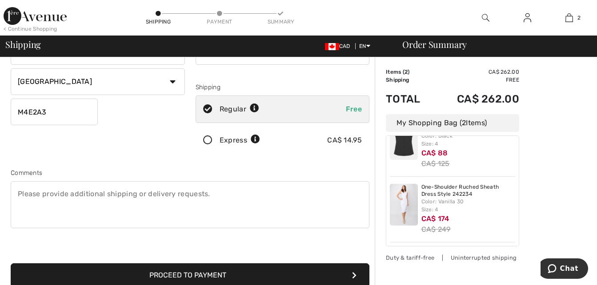
scroll to position [178, 0]
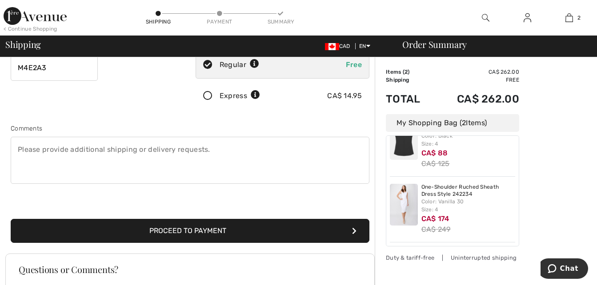
click at [250, 240] on button "Proceed to Payment" at bounding box center [190, 231] width 359 height 24
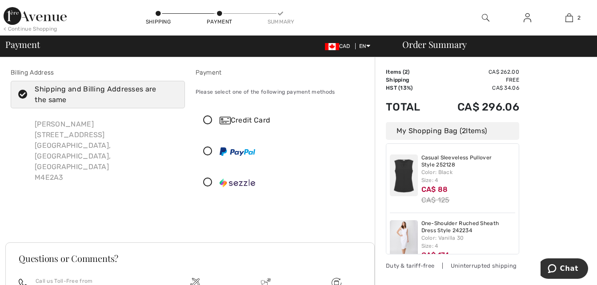
click at [207, 123] on icon at bounding box center [208, 120] width 24 height 9
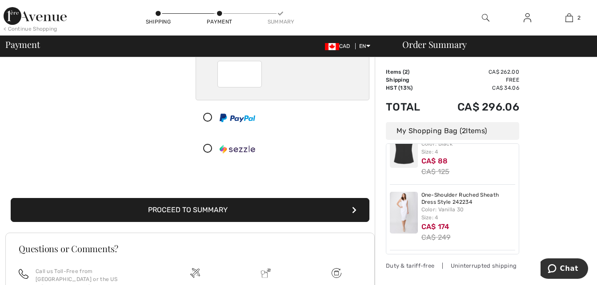
scroll to position [178, 0]
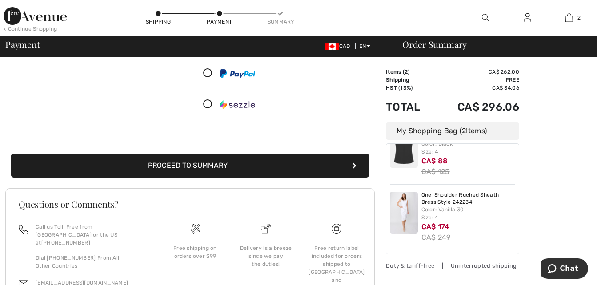
click at [272, 167] on button "Proceed to Summary" at bounding box center [190, 166] width 359 height 24
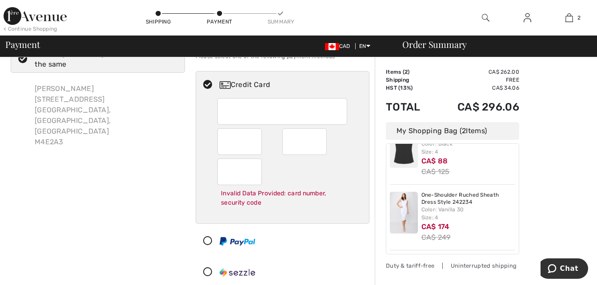
scroll to position [0, 0]
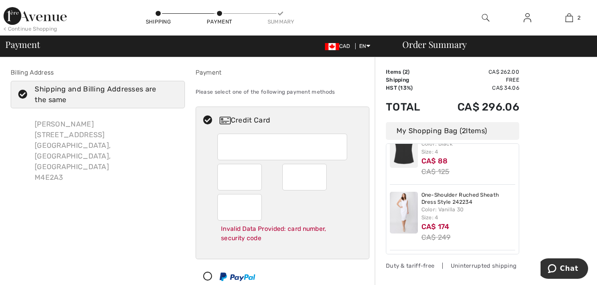
click at [343, 195] on div "Invalid Data Provided: card number, security code" at bounding box center [282, 220] width 130 height 52
click at [222, 124] on img at bounding box center [225, 121] width 11 height 8
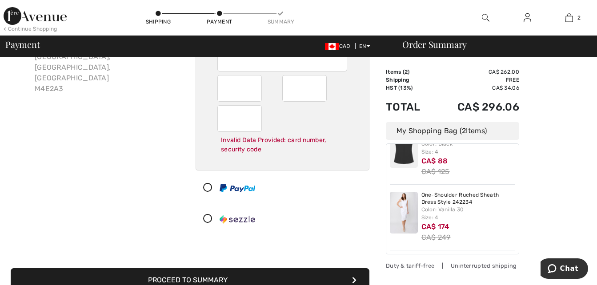
scroll to position [133, 0]
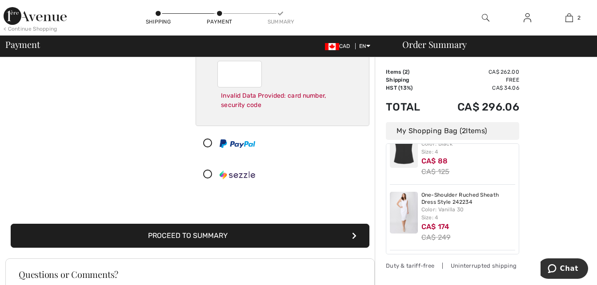
click at [256, 236] on button "Proceed to Summary" at bounding box center [190, 236] width 359 height 24
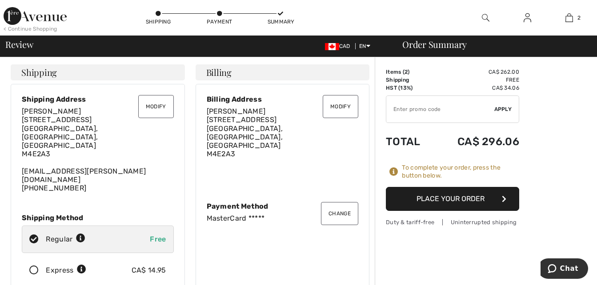
click at [470, 203] on button "Place Your Order" at bounding box center [452, 199] width 133 height 24
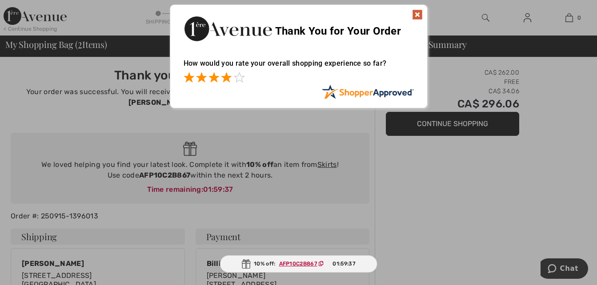
click at [225, 79] on span at bounding box center [226, 77] width 11 height 11
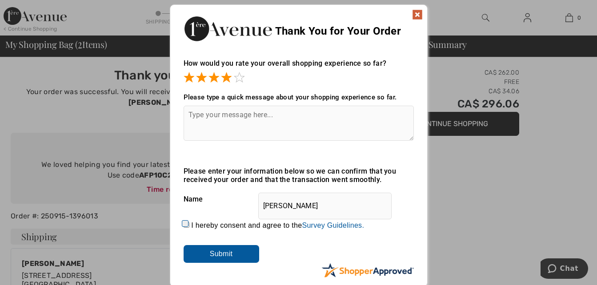
click at [230, 249] on input "Submit" at bounding box center [222, 254] width 76 height 18
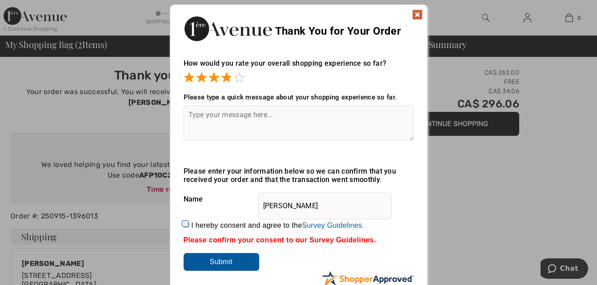
click at [416, 17] on img at bounding box center [417, 14] width 11 height 11
